Goal: Task Accomplishment & Management: Manage account settings

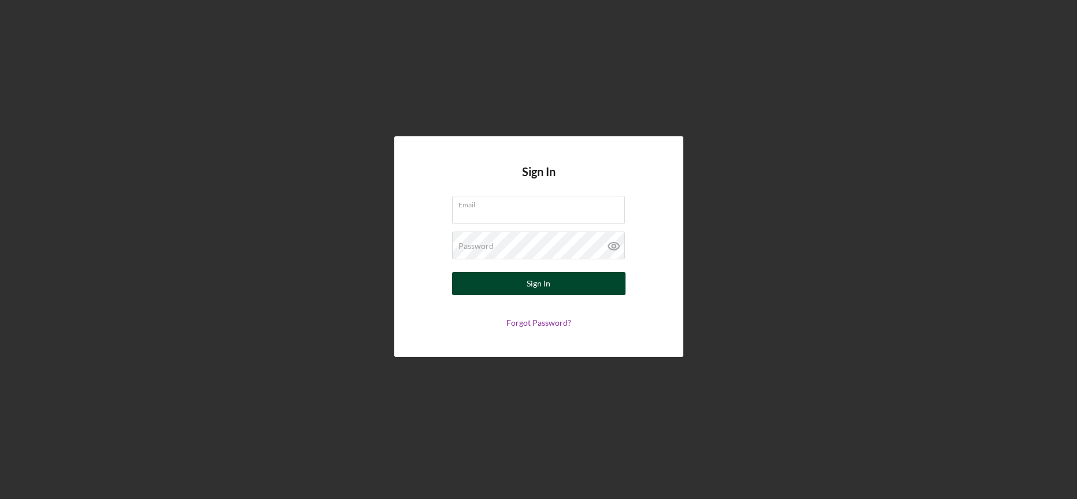
type input "[EMAIL_ADDRESS][DOMAIN_NAME]"
click at [509, 286] on button "Sign In" at bounding box center [538, 283] width 173 height 23
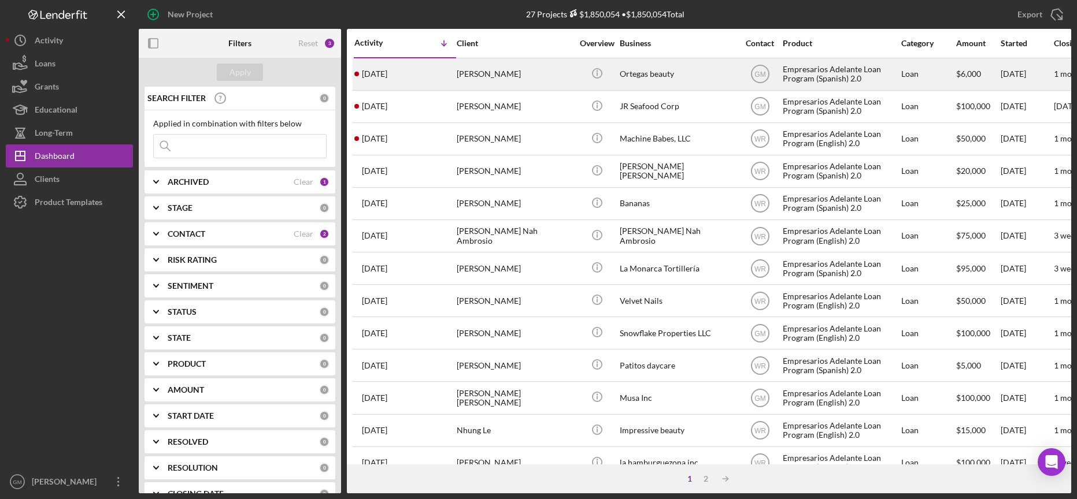
click at [643, 76] on div "Ortegas beauty" at bounding box center [678, 74] width 116 height 31
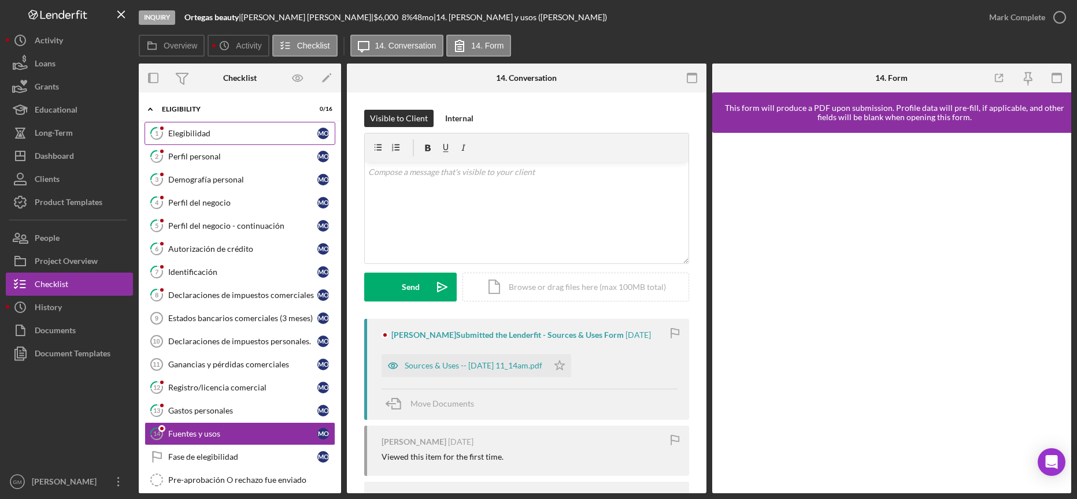
click at [236, 133] on div "Elegibilidad" at bounding box center [242, 133] width 149 height 9
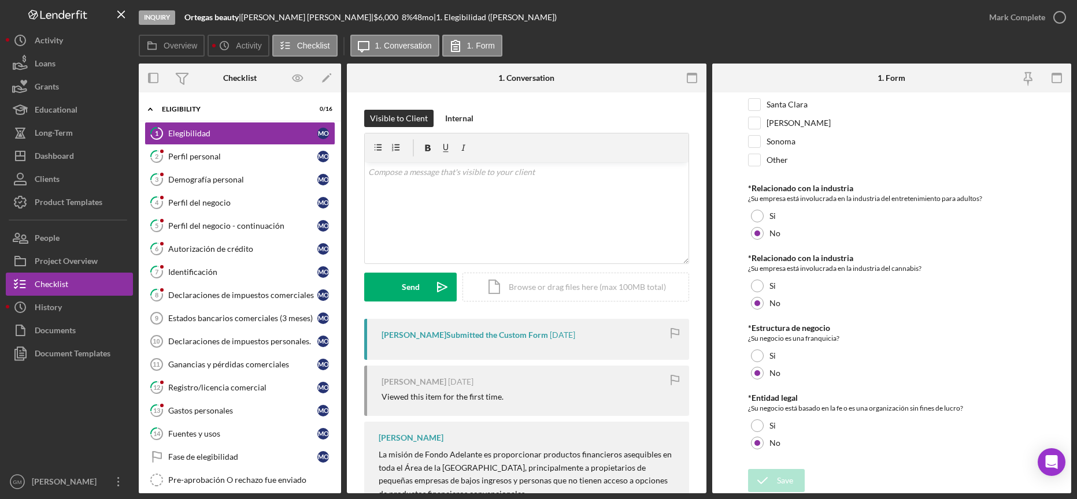
scroll to position [405, 0]
click at [208, 154] on div "Perfil personal" at bounding box center [242, 156] width 149 height 9
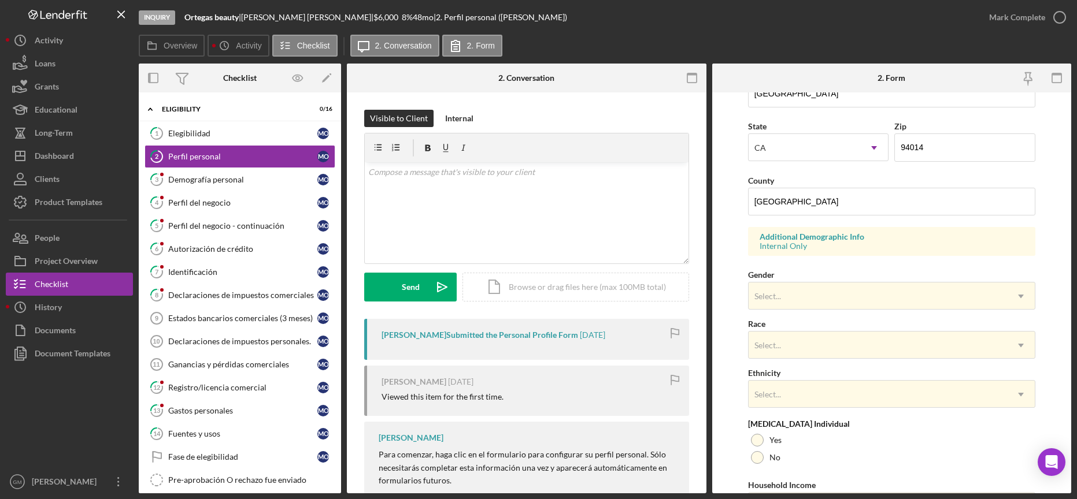
scroll to position [371, 0]
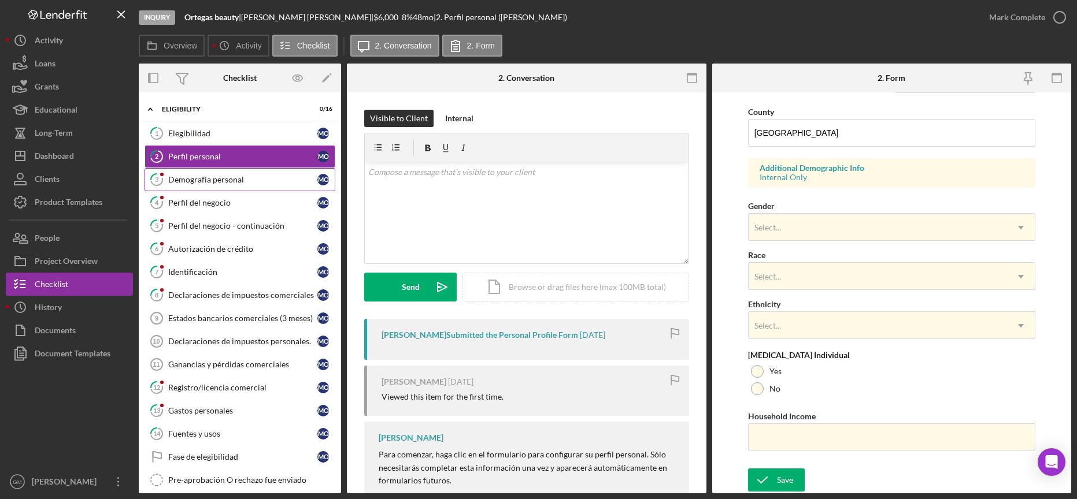
click at [269, 173] on link "3 Demografía personal M O" at bounding box center [240, 179] width 191 height 23
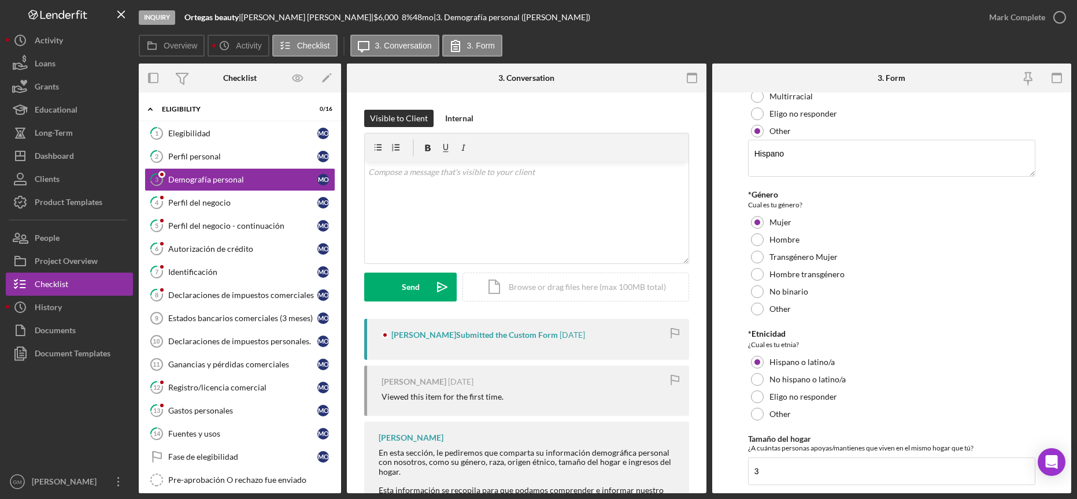
scroll to position [258, 0]
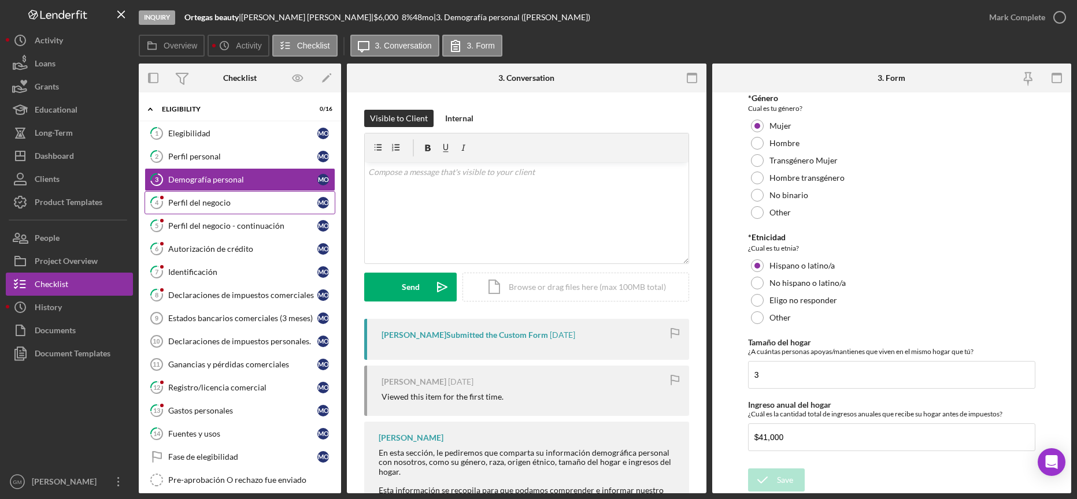
click at [231, 202] on div "Perfil del negocio" at bounding box center [242, 202] width 149 height 9
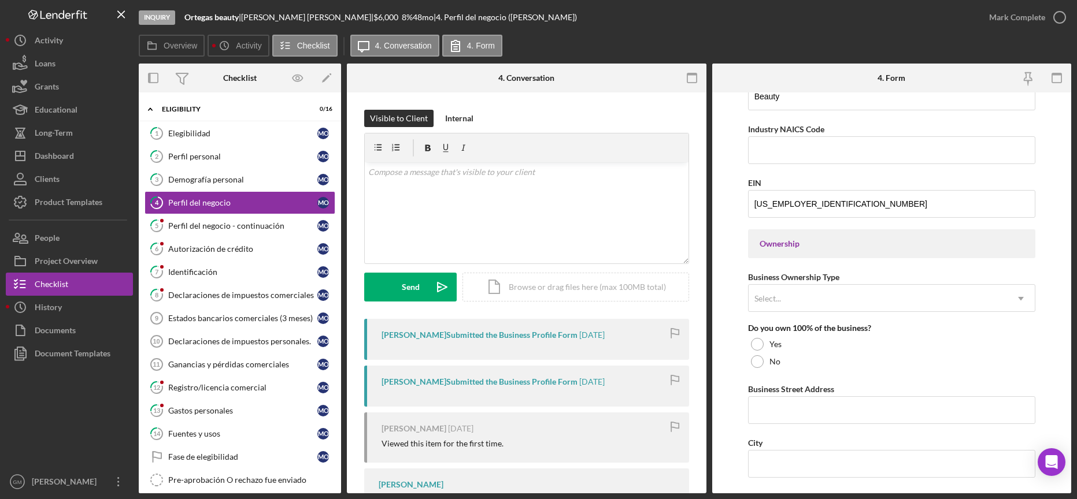
scroll to position [724, 0]
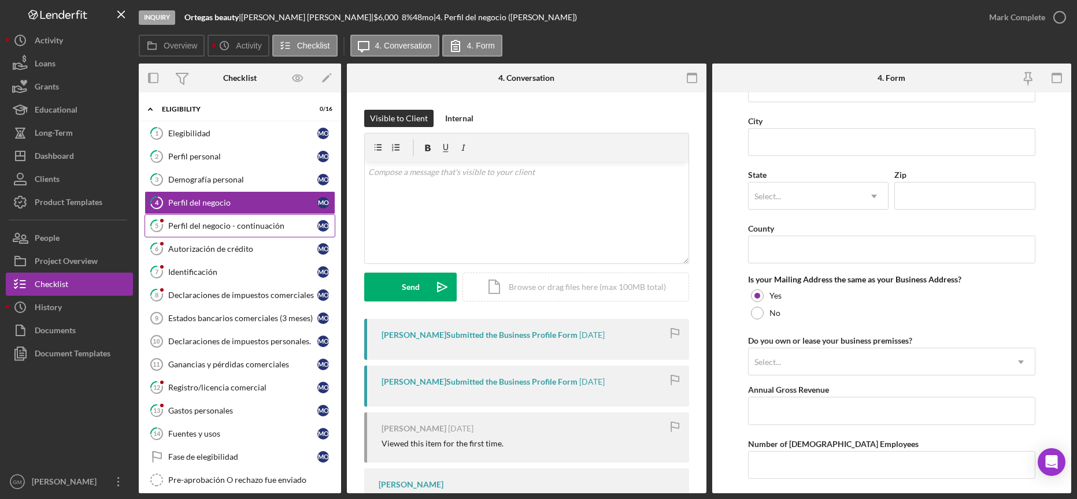
click at [232, 225] on div "Perfil del negocio - continuación" at bounding box center [242, 225] width 149 height 9
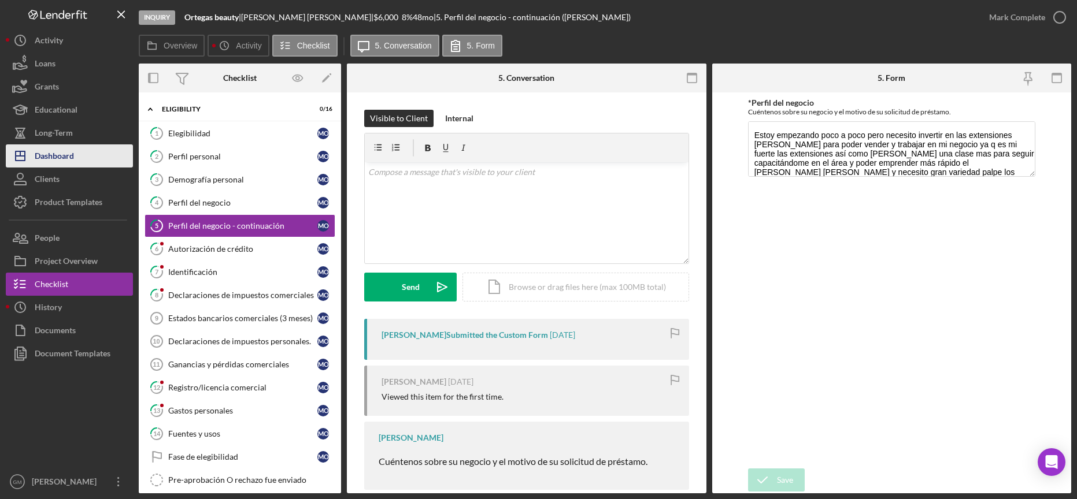
click at [47, 149] on div "Dashboard" at bounding box center [54, 158] width 39 height 26
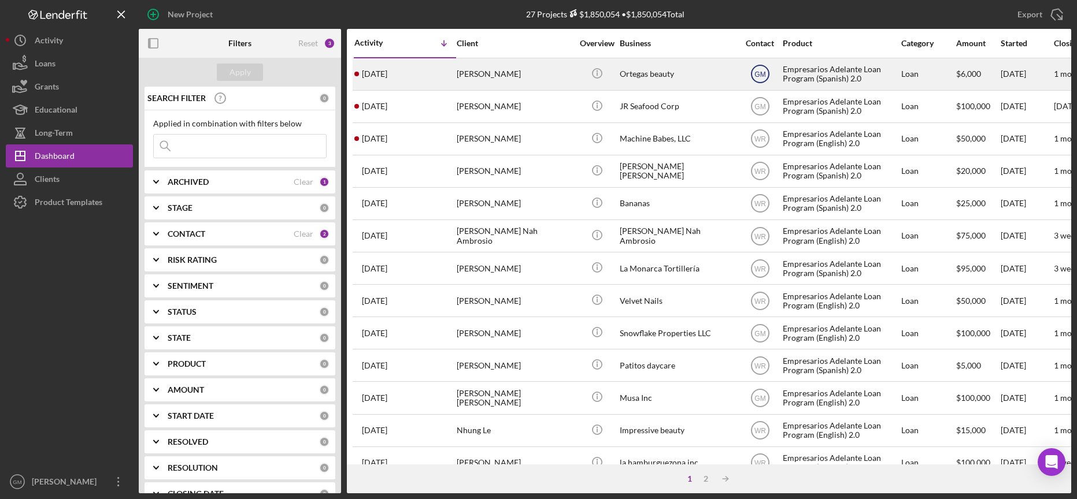
click at [760, 73] on text "GM" at bounding box center [759, 75] width 11 height 8
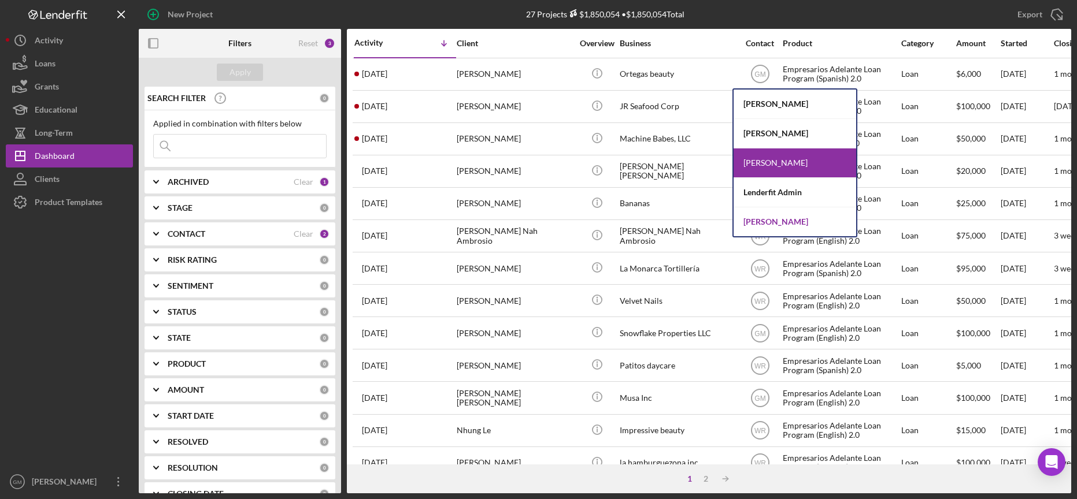
click at [770, 220] on div "[PERSON_NAME]" at bounding box center [795, 222] width 123 height 29
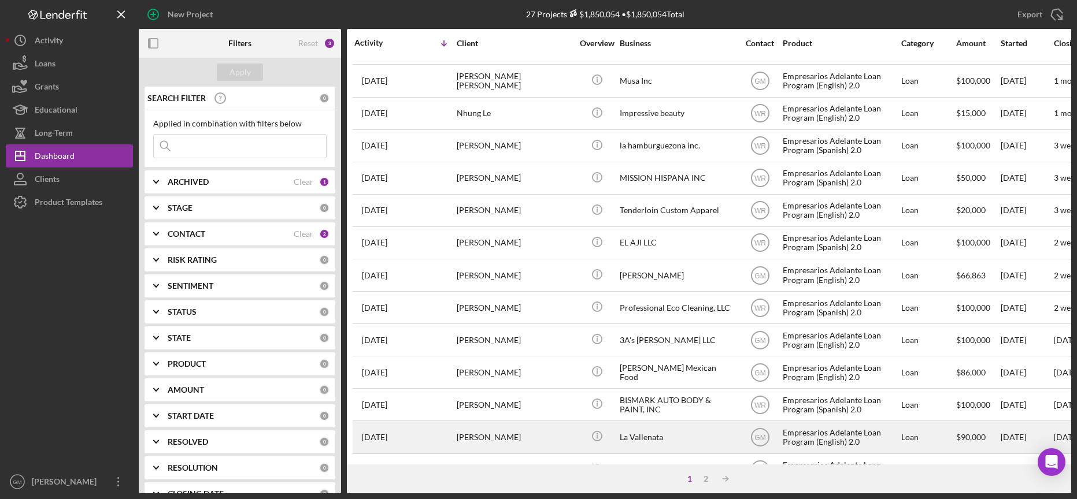
scroll to position [419, 0]
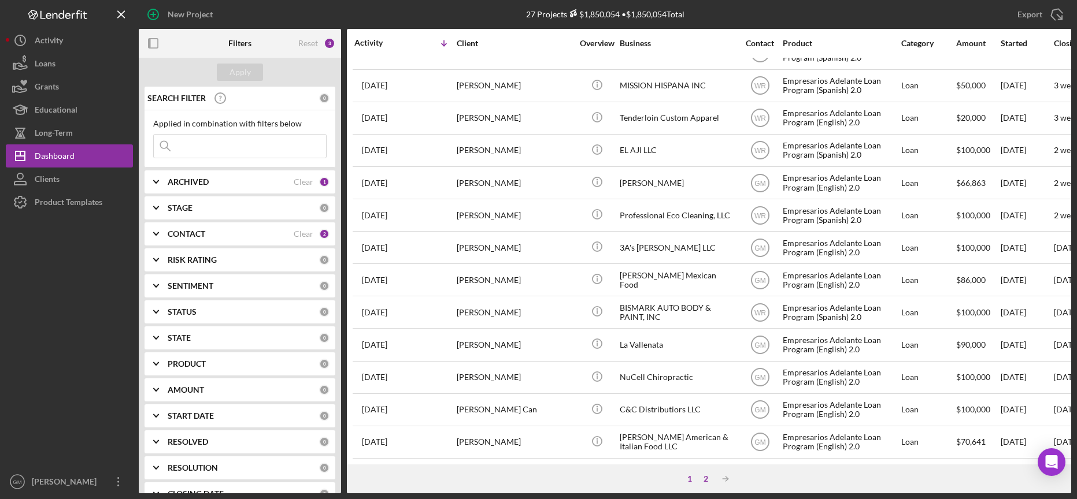
click at [705, 479] on div "2" at bounding box center [706, 479] width 16 height 9
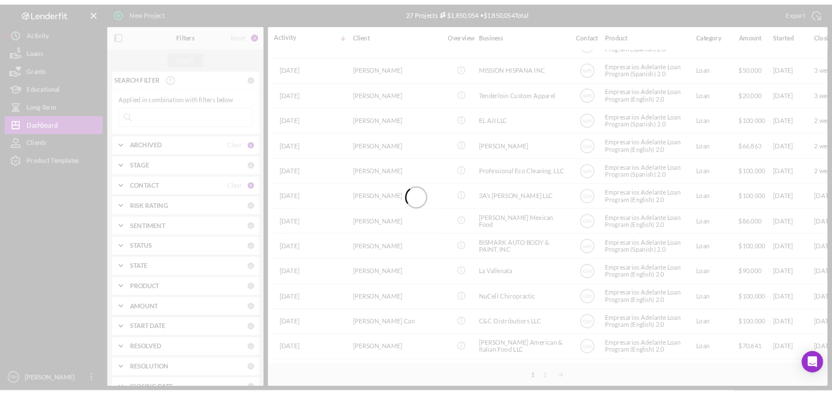
scroll to position [0, 0]
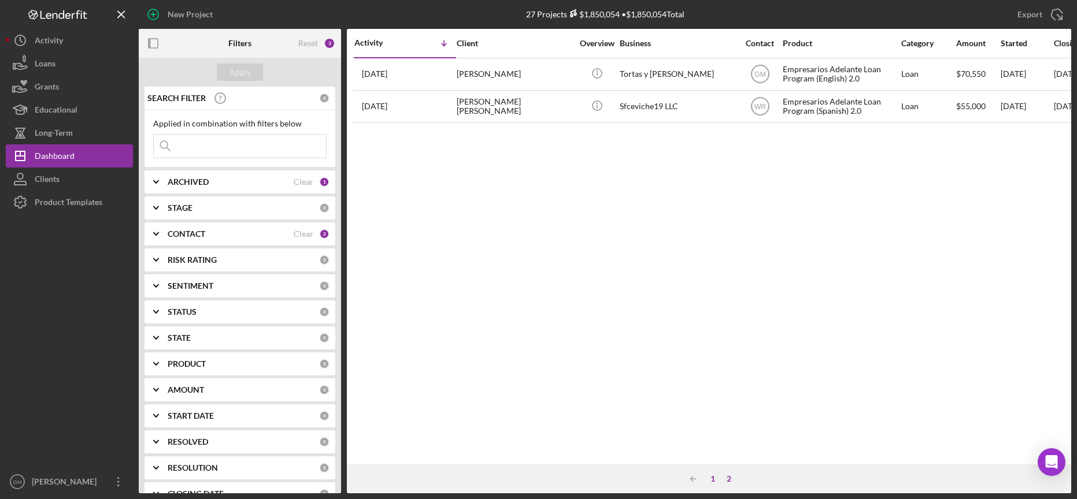
click at [710, 479] on div "1" at bounding box center [713, 479] width 16 height 9
